Goal: Task Accomplishment & Management: Use online tool/utility

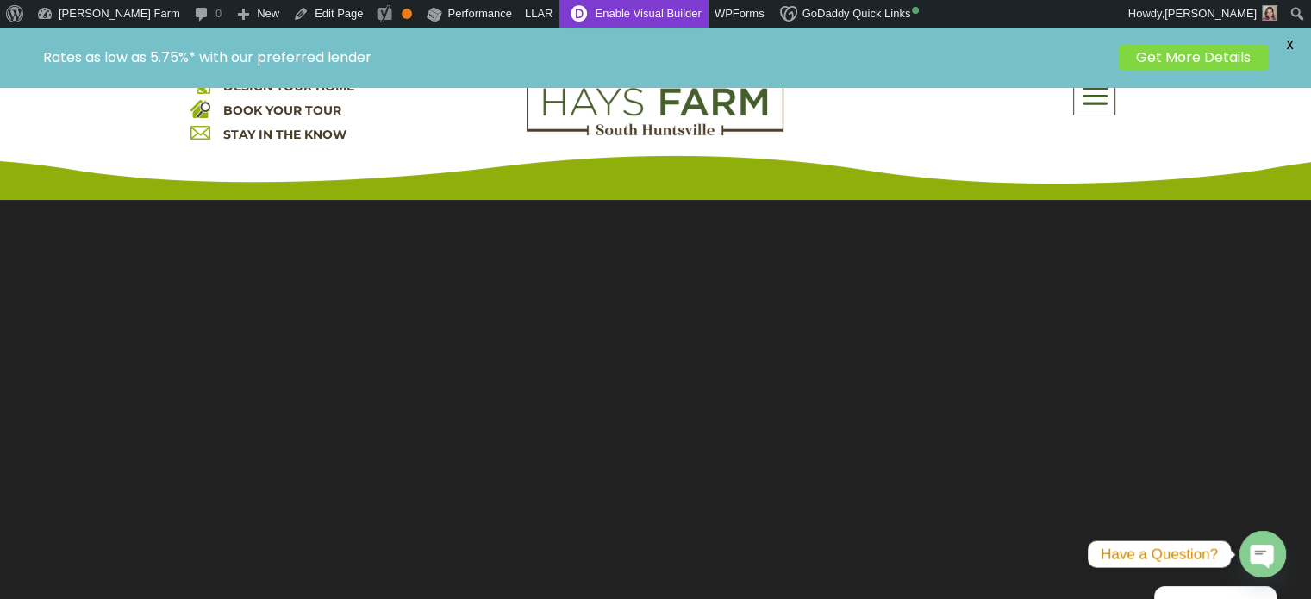
click at [559, 22] on link "Enable Visual Builder" at bounding box center [633, 14] width 148 height 28
